Goal: Task Accomplishment & Management: Use online tool/utility

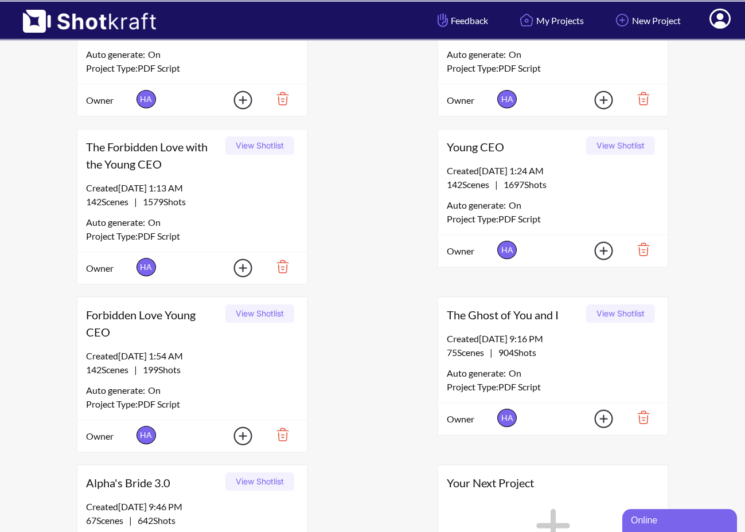
scroll to position [306, 0]
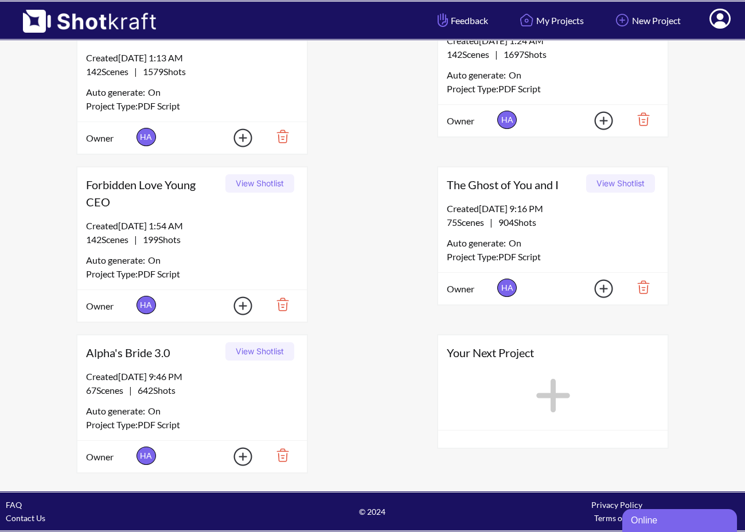
click at [248, 352] on button "View Shotlist" at bounding box center [259, 351] width 69 height 18
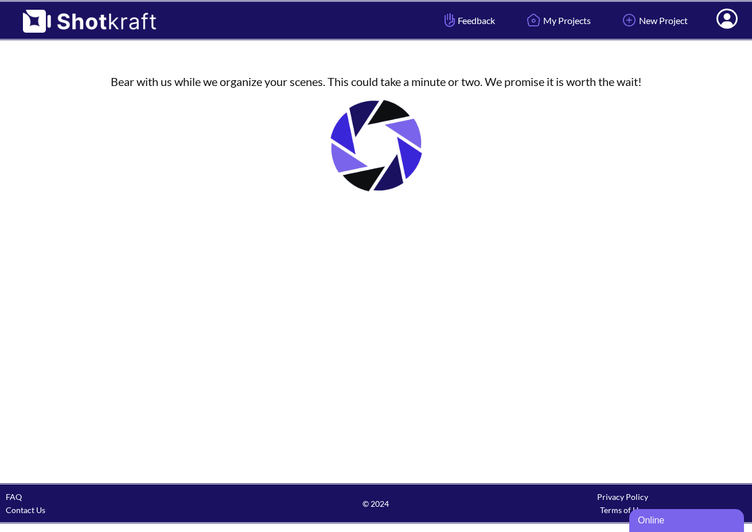
click at [424, 159] on img at bounding box center [376, 145] width 115 height 115
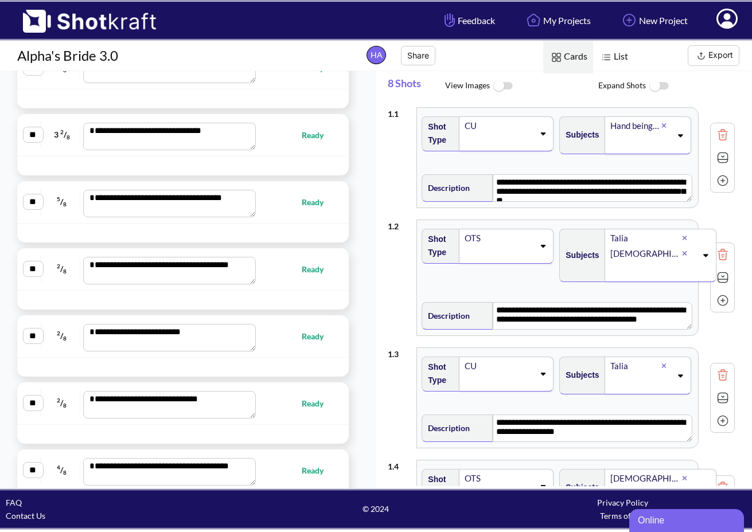
scroll to position [4337, 0]
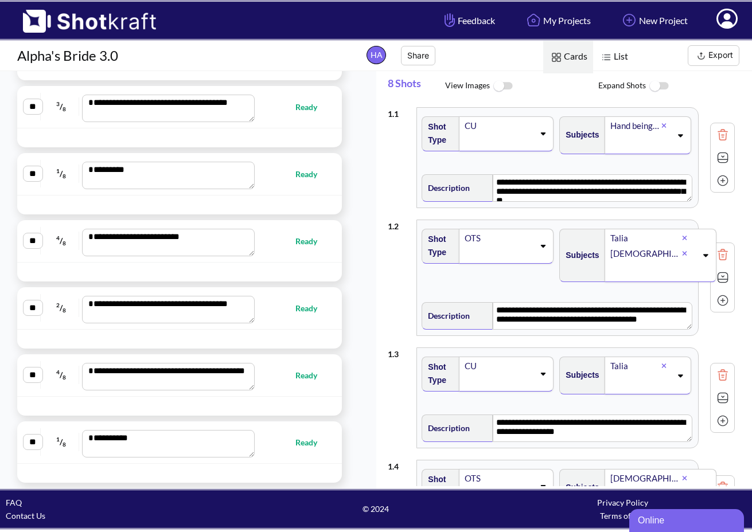
click at [704, 58] on img at bounding box center [701, 56] width 14 height 14
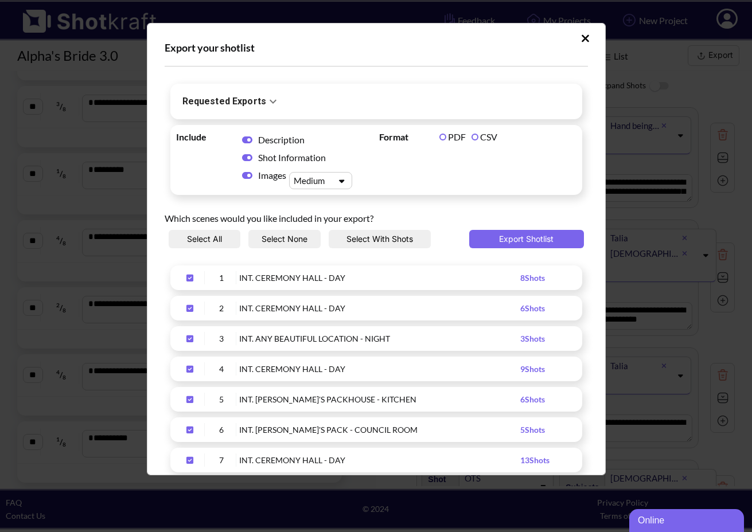
click at [249, 174] on icon "Upload Script" at bounding box center [247, 175] width 10 height 9
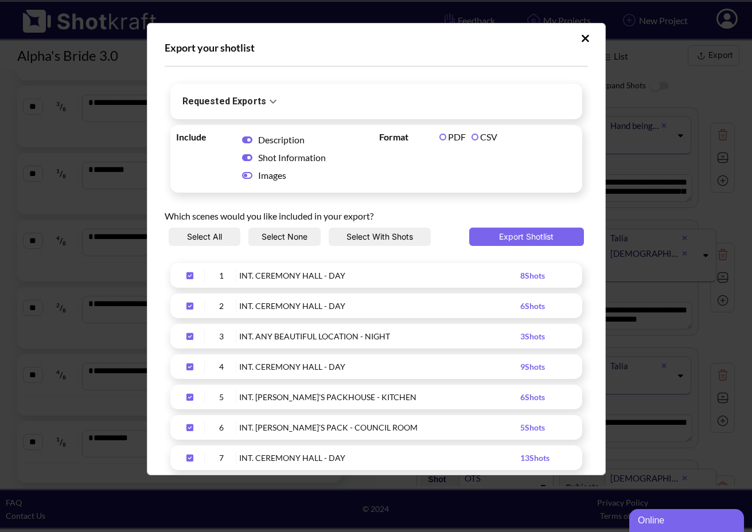
click at [478, 133] on label "CSV" at bounding box center [484, 136] width 26 height 11
click at [537, 231] on button "Export Shotlist" at bounding box center [526, 237] width 115 height 18
click at [662, 524] on div "Online" at bounding box center [686, 521] width 97 height 14
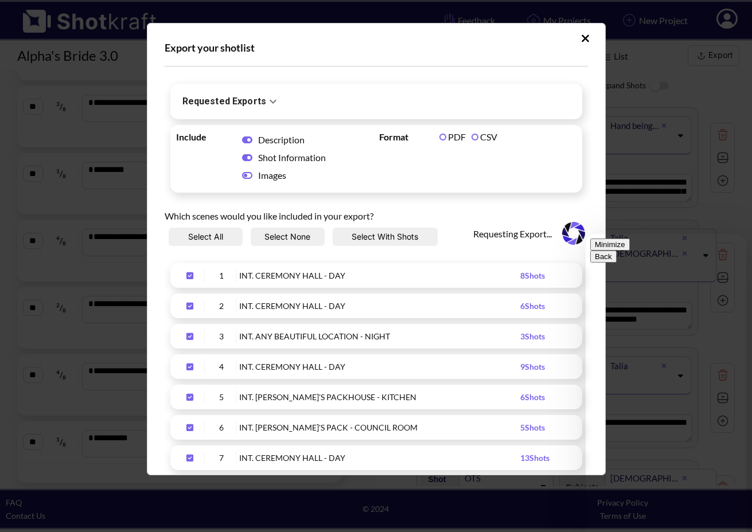
type textarea "**********"
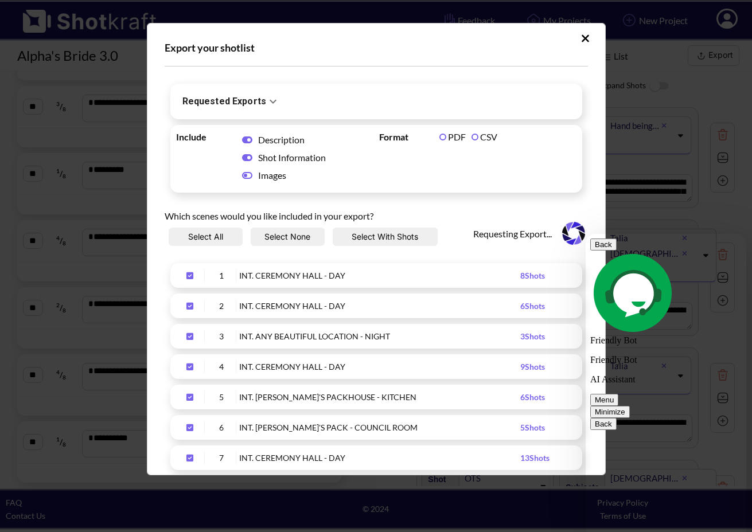
scroll to position [228, 0]
type textarea "**********"
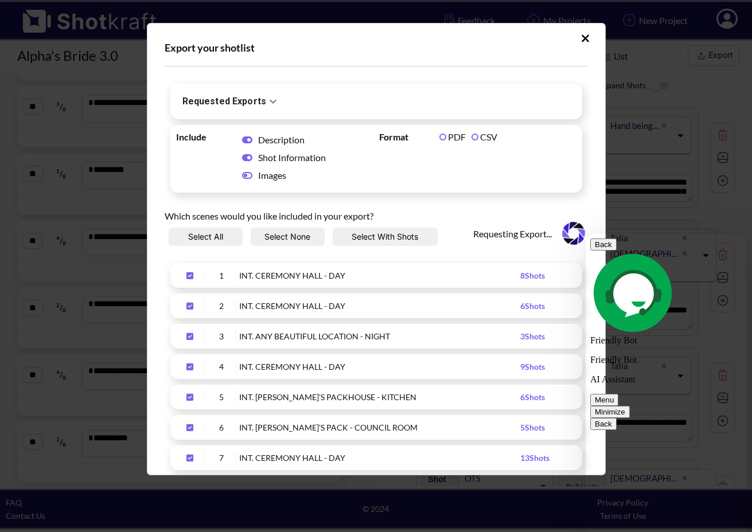
scroll to position [642, 0]
click at [630, 406] on button "Minimize" at bounding box center [610, 412] width 40 height 12
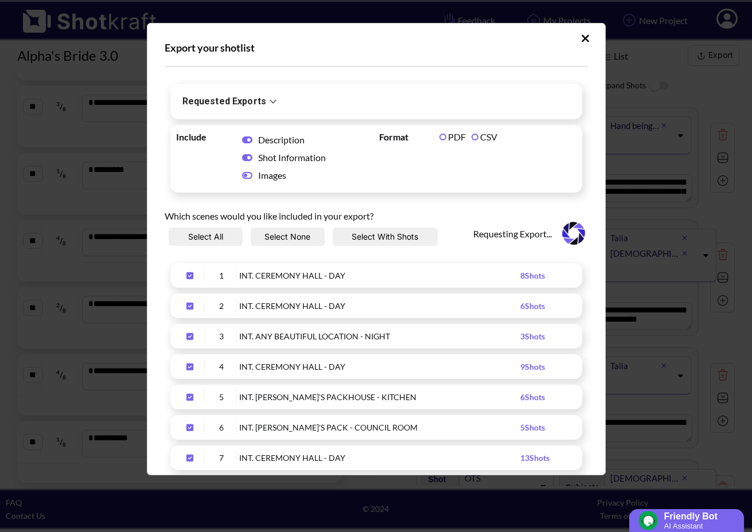
click at [582, 45] on button "Upload Script" at bounding box center [585, 38] width 20 height 18
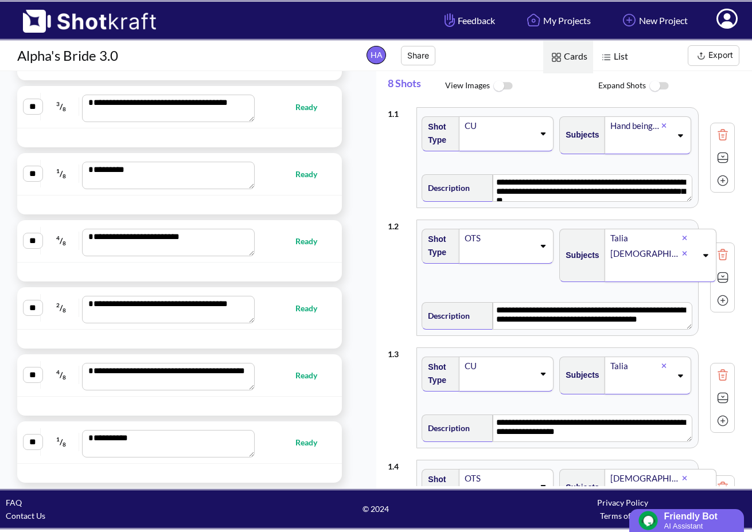
click at [21, 519] on link "Contact Us" at bounding box center [26, 516] width 40 height 10
click at [719, 52] on button "Export" at bounding box center [714, 55] width 52 height 21
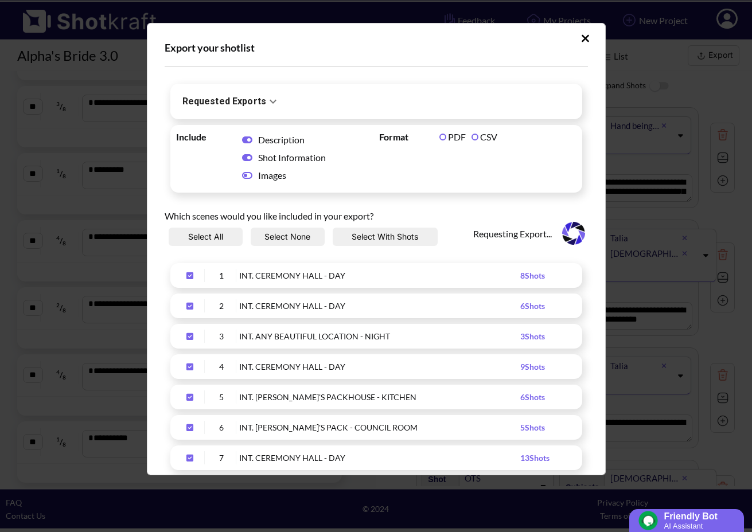
click at [527, 233] on div "Requesting Export..." at bounding box center [530, 243] width 115 height 30
click at [581, 34] on icon "Upload Script" at bounding box center [585, 38] width 9 height 11
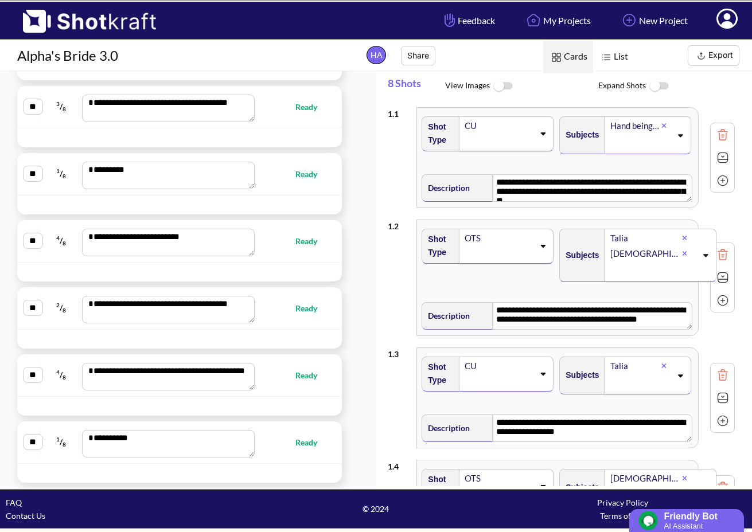
click at [690, 54] on button "Export" at bounding box center [714, 55] width 52 height 21
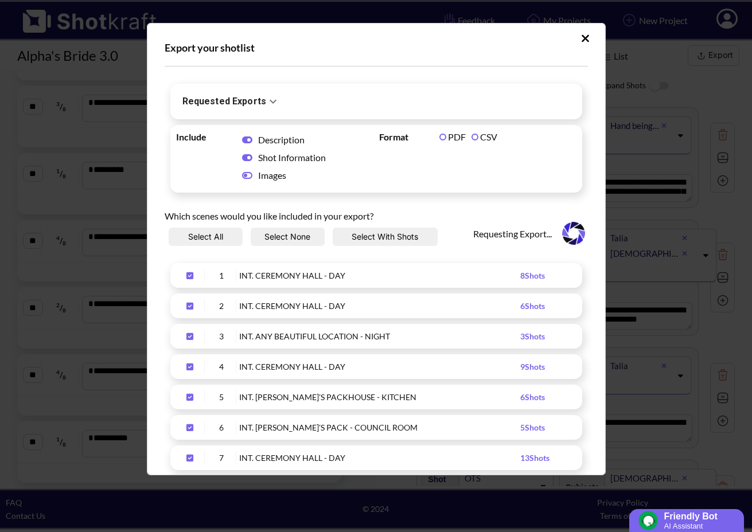
click at [582, 39] on icon "Upload Script" at bounding box center [585, 37] width 7 height 7
